Goal: Information Seeking & Learning: Learn about a topic

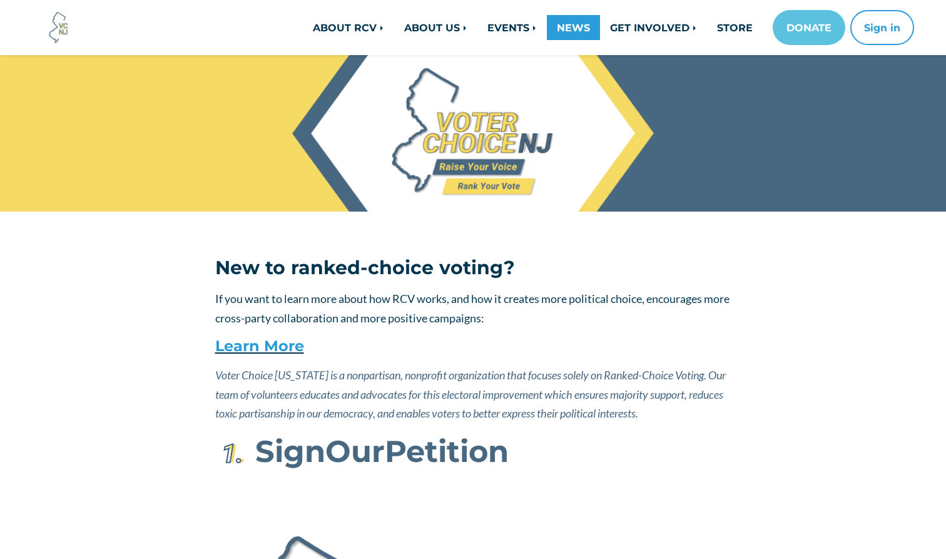
click at [575, 29] on link "NEWS" at bounding box center [573, 27] width 53 height 25
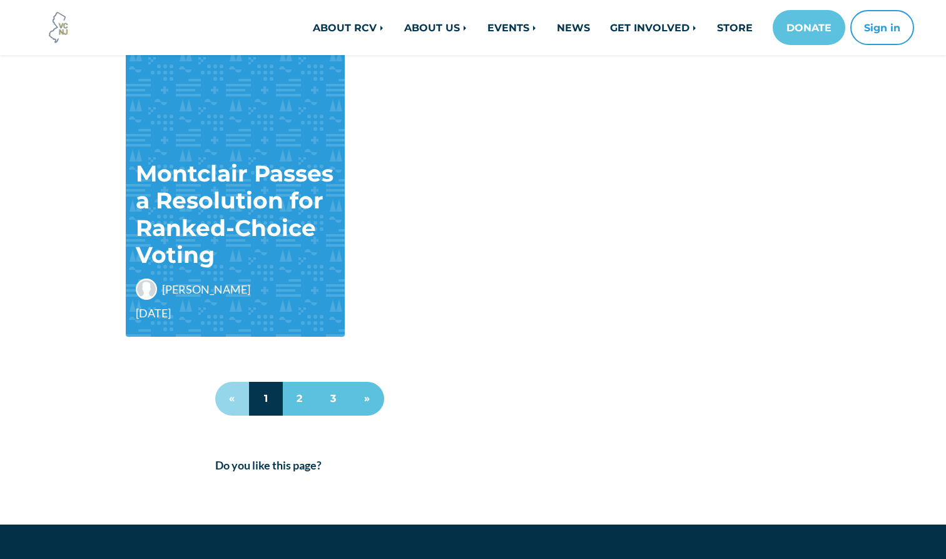
scroll to position [1075, 0]
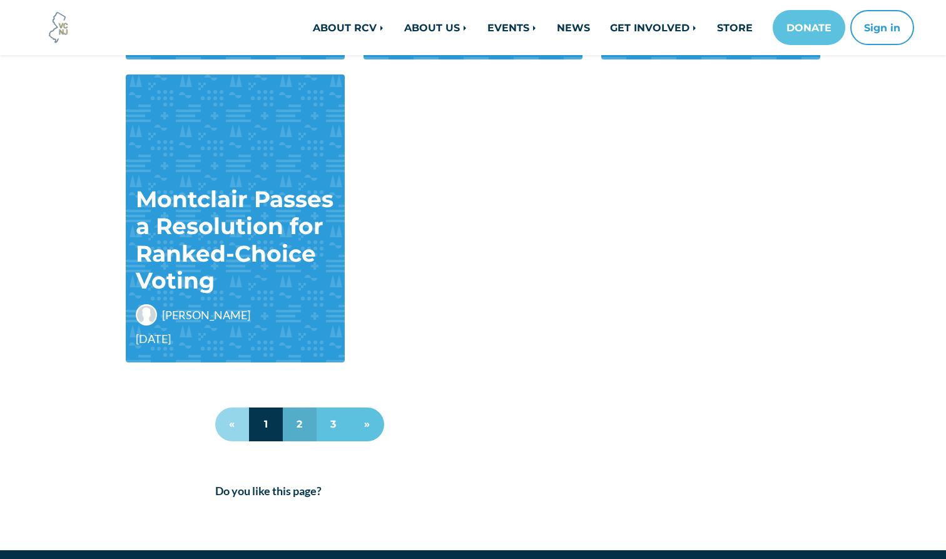
click at [303, 424] on link "2" at bounding box center [300, 424] width 34 height 34
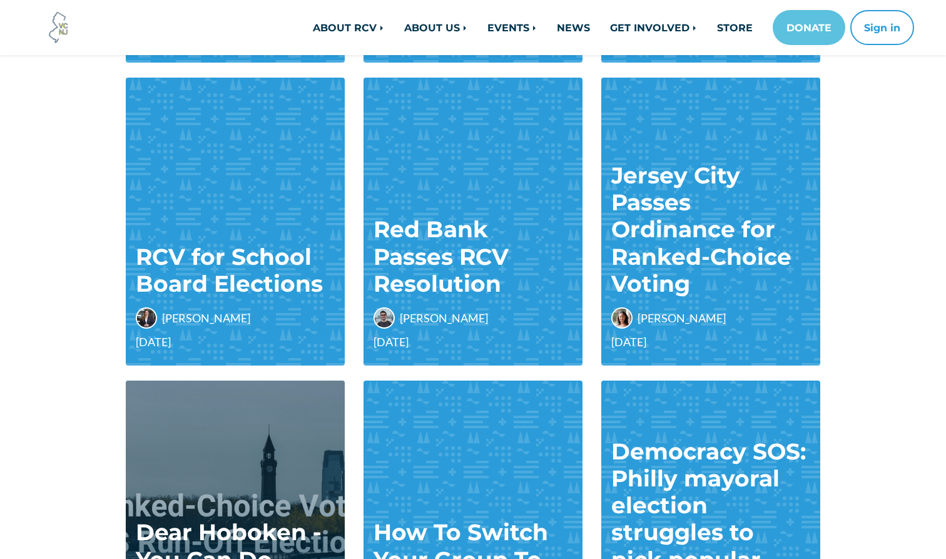
scroll to position [484, 0]
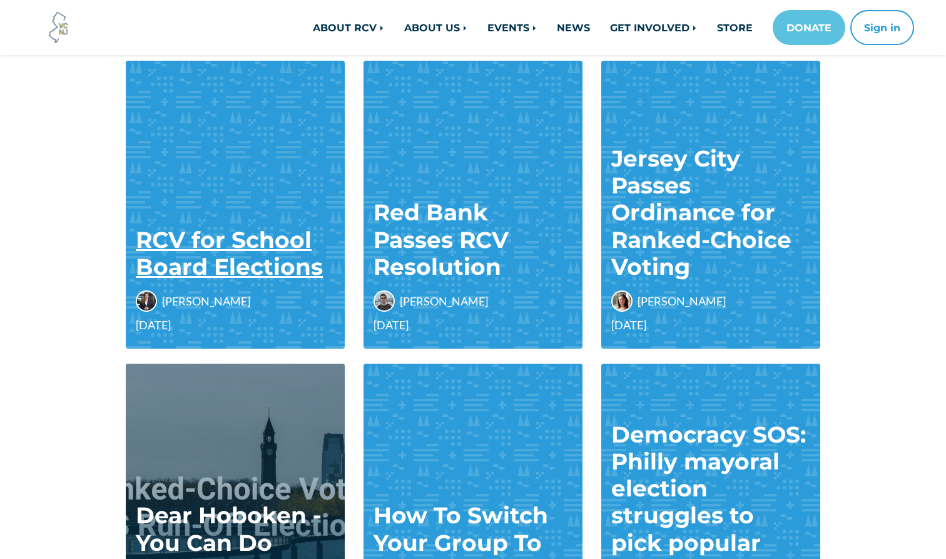
click at [216, 244] on link "RCV for School Board Elections" at bounding box center [229, 253] width 187 height 54
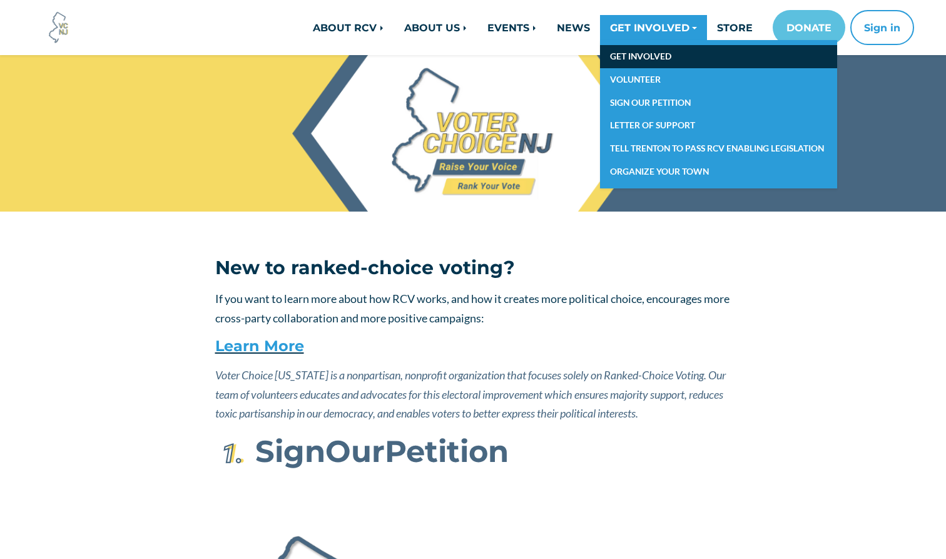
click at [648, 60] on link "GET INVOLVED" at bounding box center [718, 56] width 237 height 23
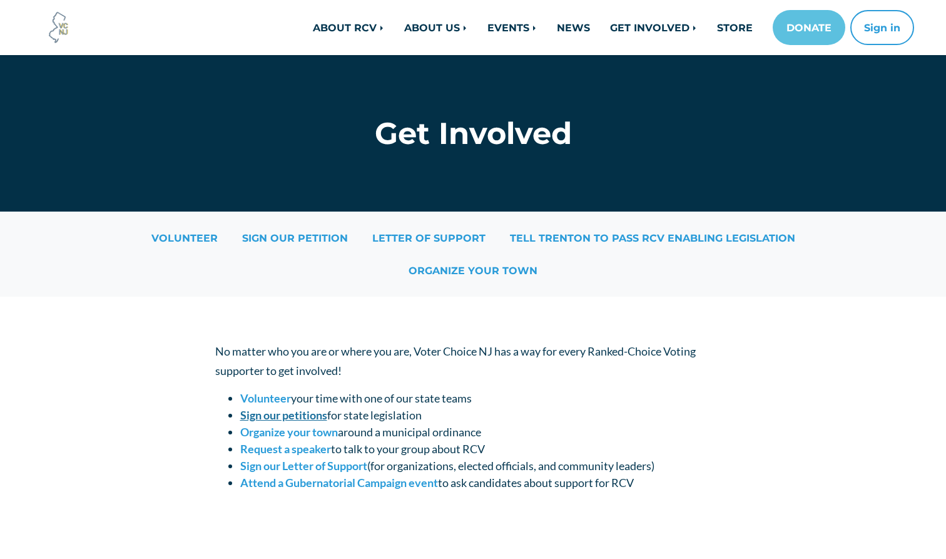
click at [278, 417] on strong "Sign our petitions" at bounding box center [283, 415] width 87 height 14
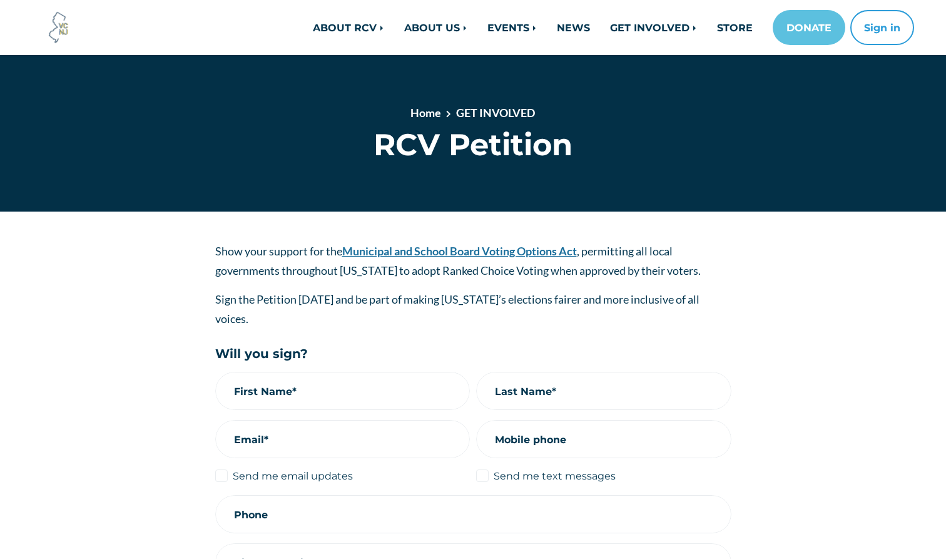
click at [408, 247] on link "Municipal and School Board Voting Options Act" at bounding box center [459, 251] width 235 height 14
